Goal: Navigation & Orientation: Find specific page/section

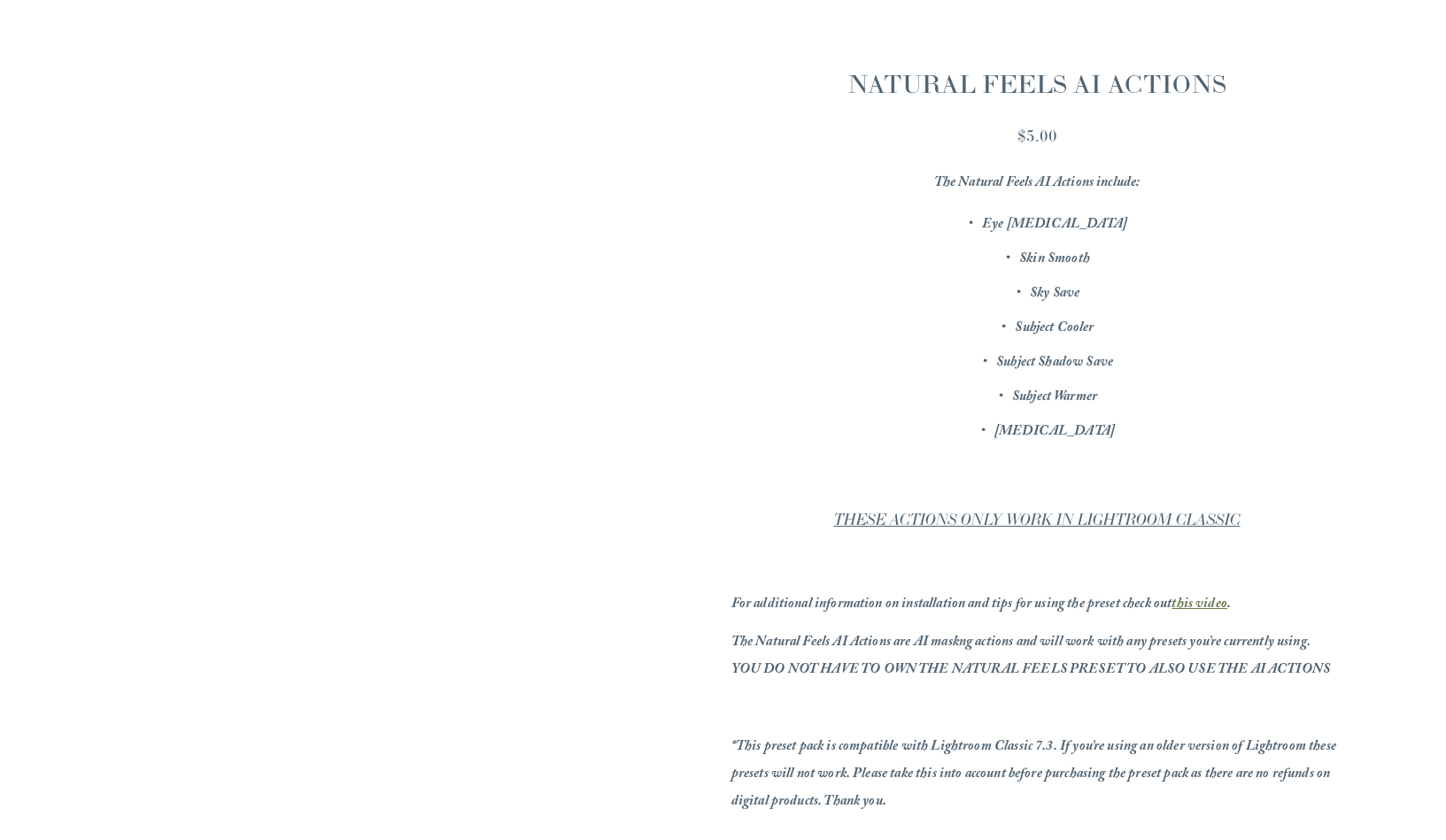
scroll to position [294, 0]
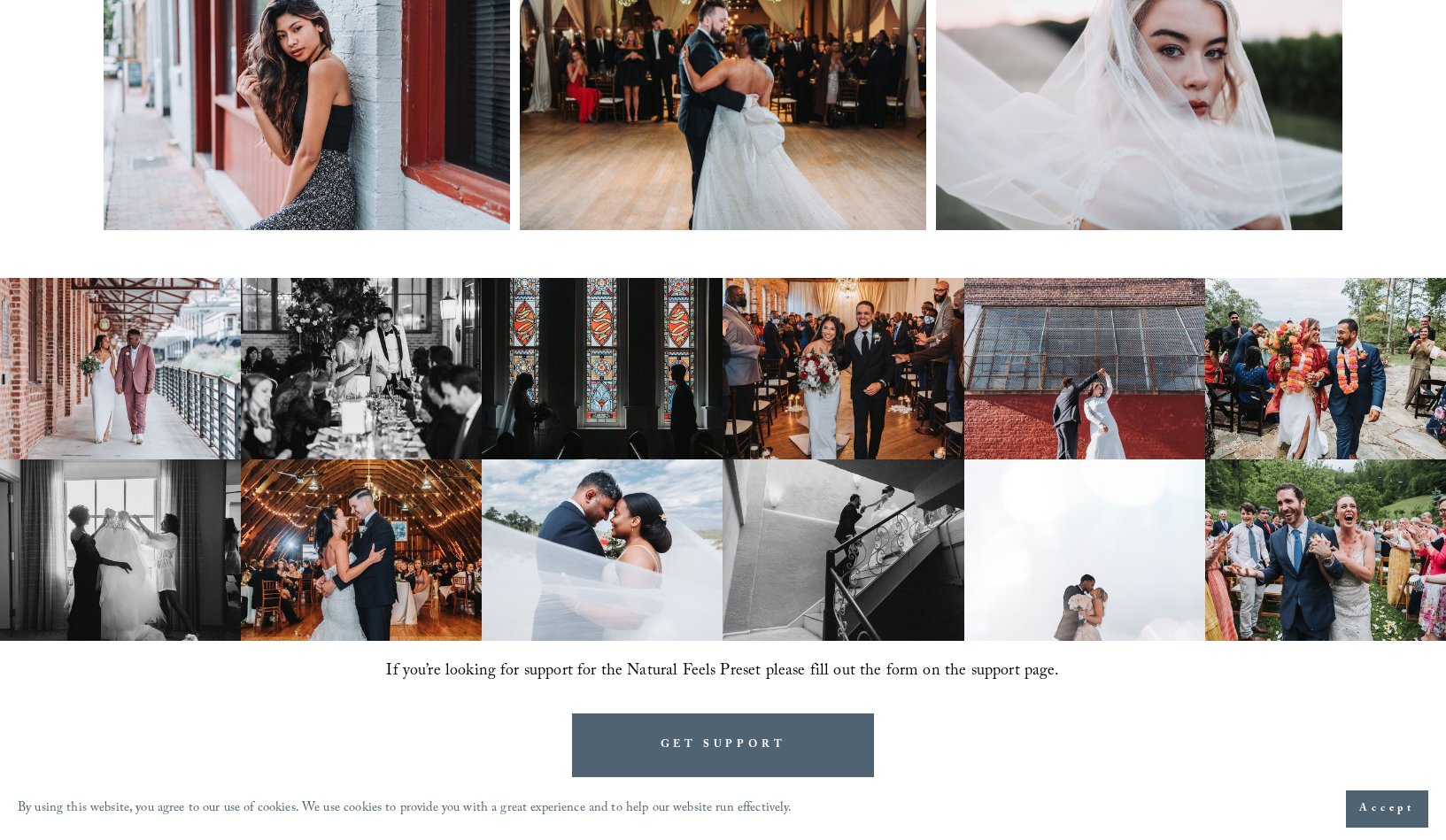
scroll to position [409, 0]
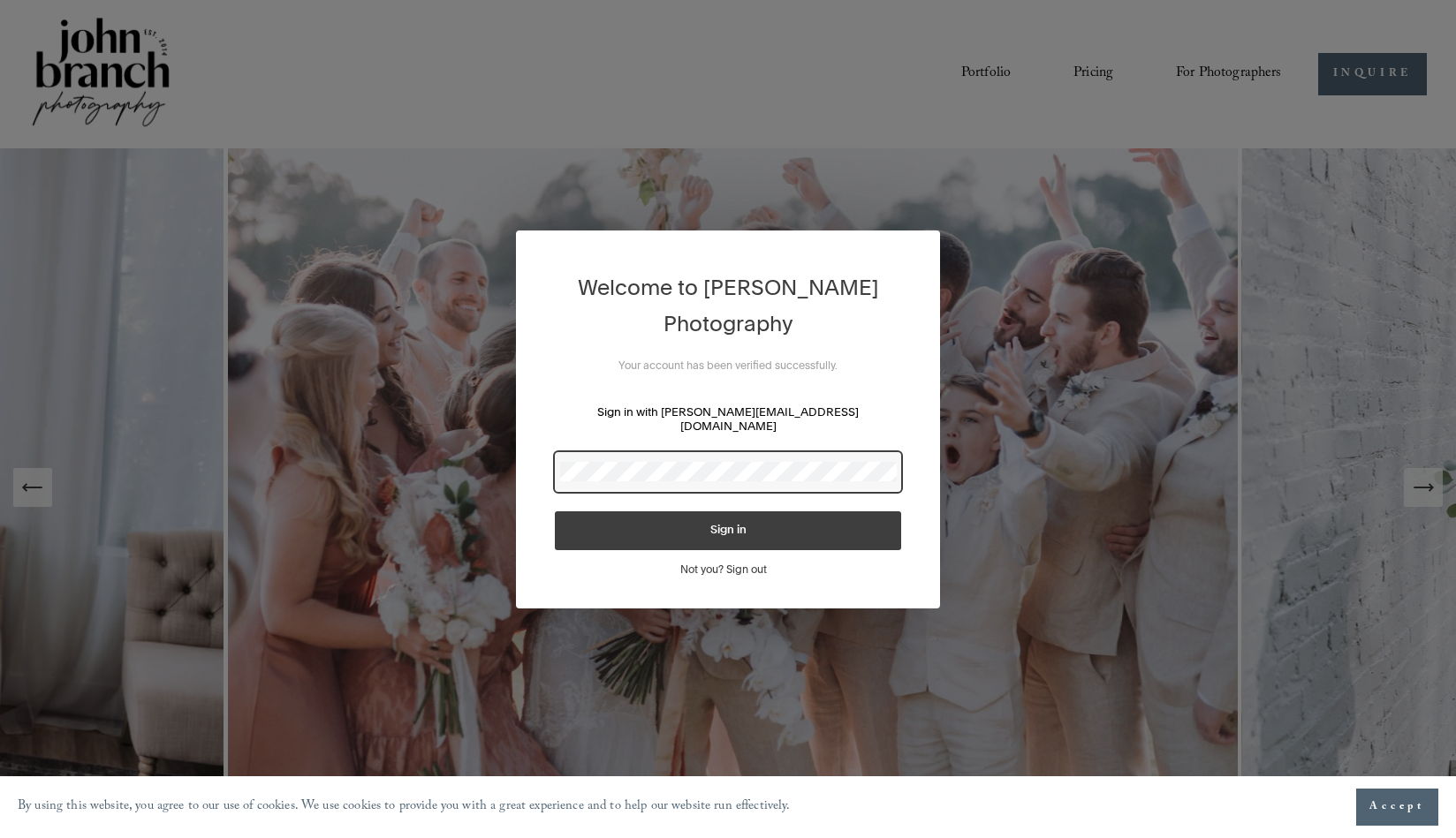
click at [728, 523] on button "Sign in" at bounding box center [728, 531] width 346 height 39
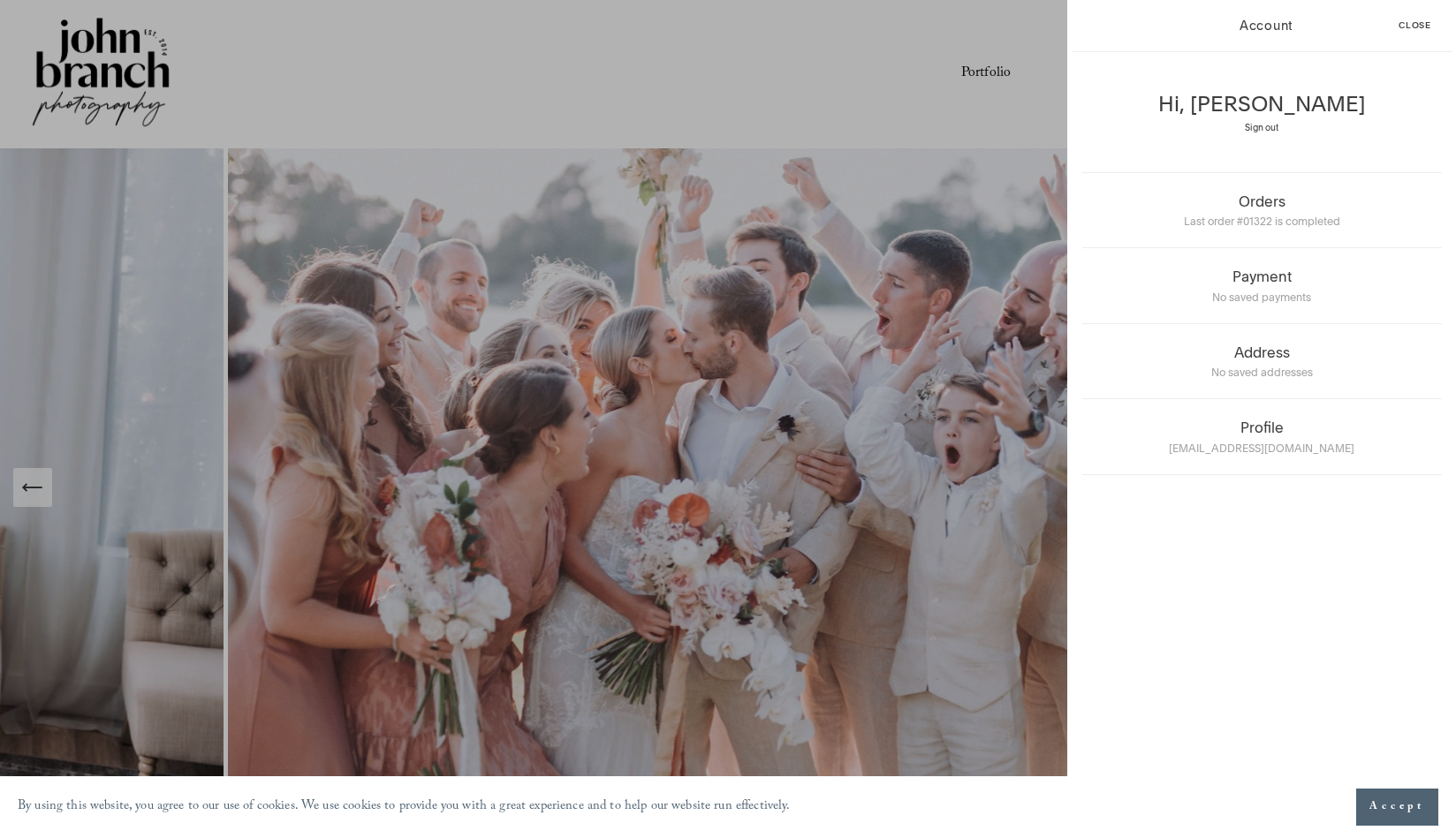
click at [1400, 798] on button "Accept" at bounding box center [1397, 807] width 82 height 37
